Goal: Navigation & Orientation: Find specific page/section

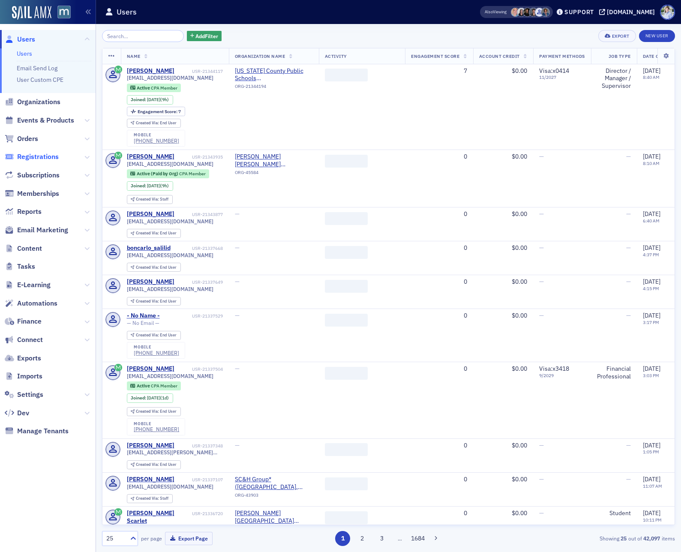
click at [44, 161] on span "Registrations" at bounding box center [38, 156] width 42 height 9
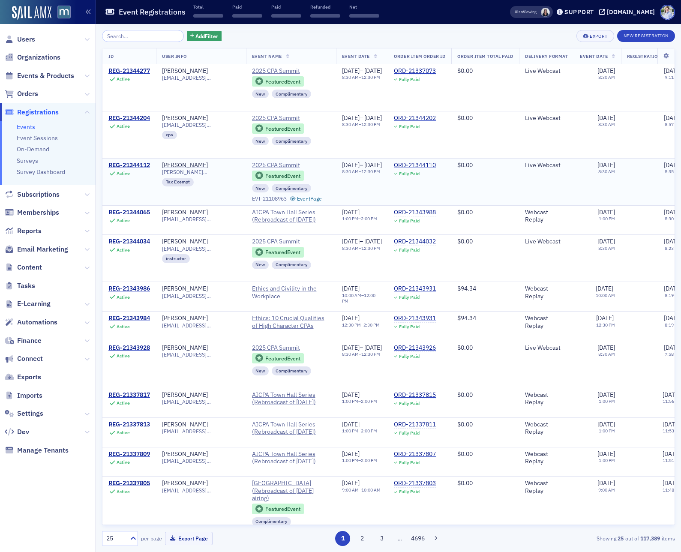
click at [127, 170] on div "Active" at bounding box center [123, 173] width 13 height 6
click at [128, 167] on div "REG-21344112" at bounding box center [129, 165] width 42 height 8
click at [128, 213] on div "REG-21344065" at bounding box center [129, 213] width 42 height 8
click at [123, 240] on div "REG-21344034" at bounding box center [129, 242] width 42 height 8
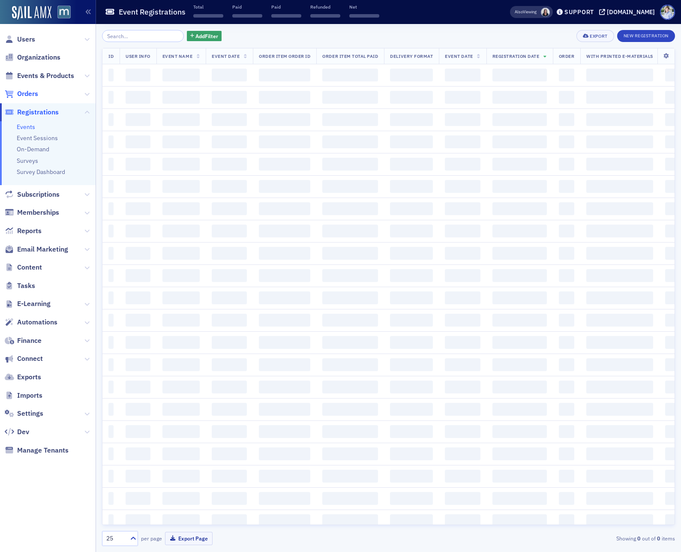
click at [33, 90] on span "Orders" at bounding box center [27, 93] width 21 height 9
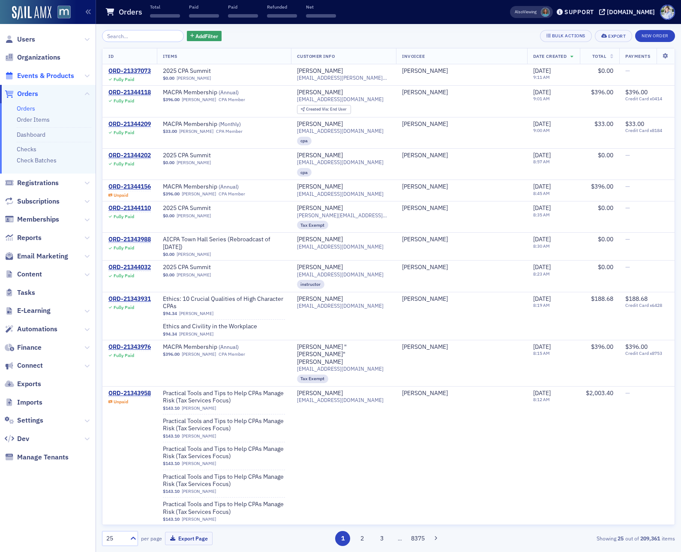
click at [36, 75] on span "Events & Products" at bounding box center [45, 75] width 57 height 9
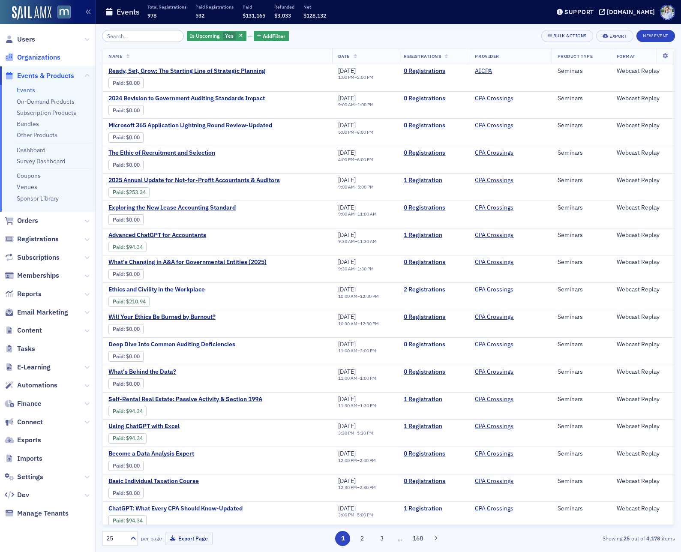
click at [33, 55] on span "Organizations" at bounding box center [38, 57] width 43 height 9
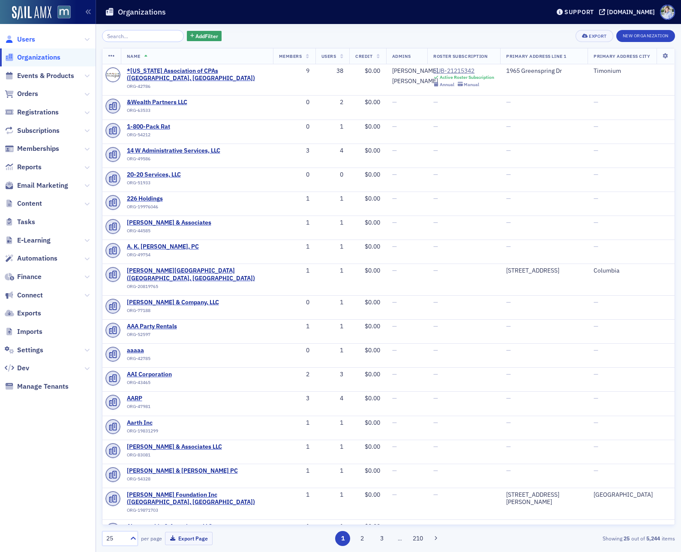
click at [30, 40] on span "Users" at bounding box center [26, 39] width 18 height 9
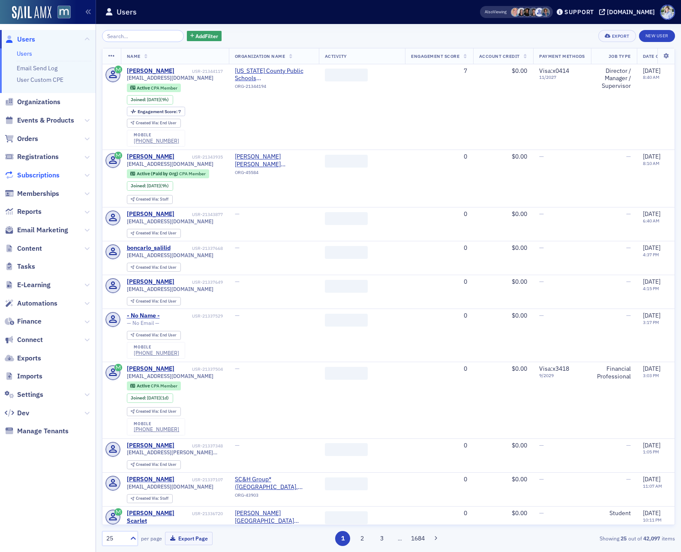
click at [32, 179] on span "Subscriptions" at bounding box center [38, 174] width 42 height 9
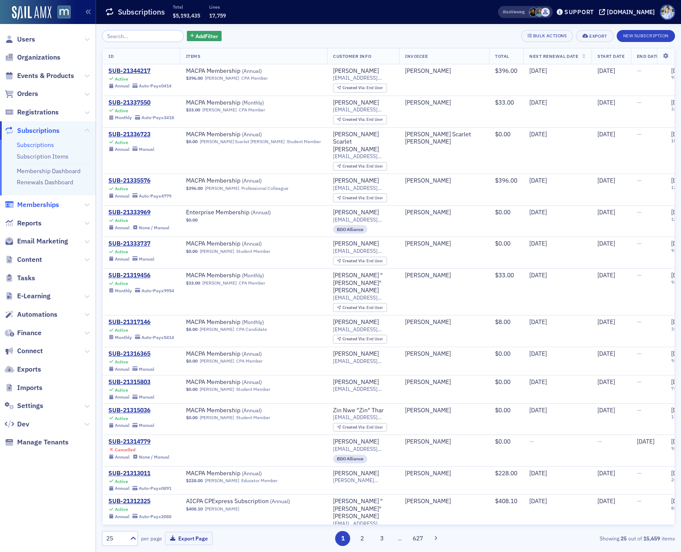
click at [35, 203] on span "Memberships" at bounding box center [38, 204] width 42 height 9
